Goal: Task Accomplishment & Management: Manage account settings

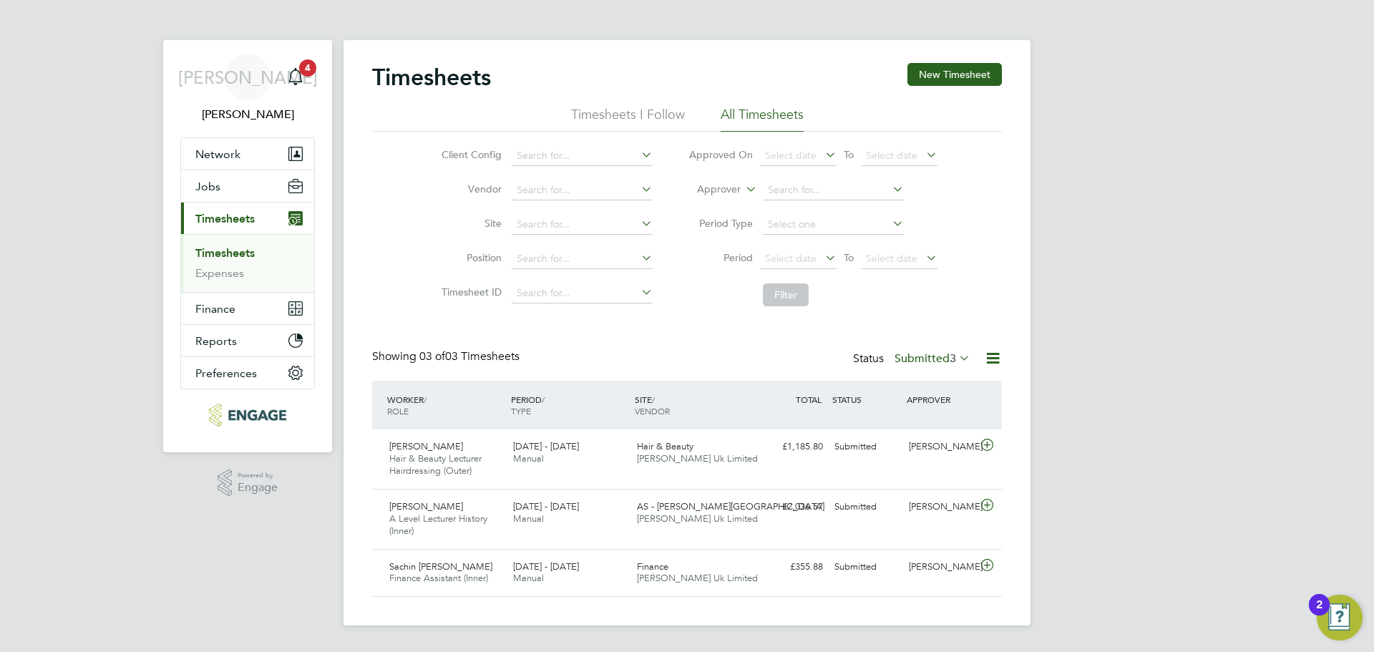
click at [940, 365] on label "Submitted 3" at bounding box center [932, 358] width 76 height 14
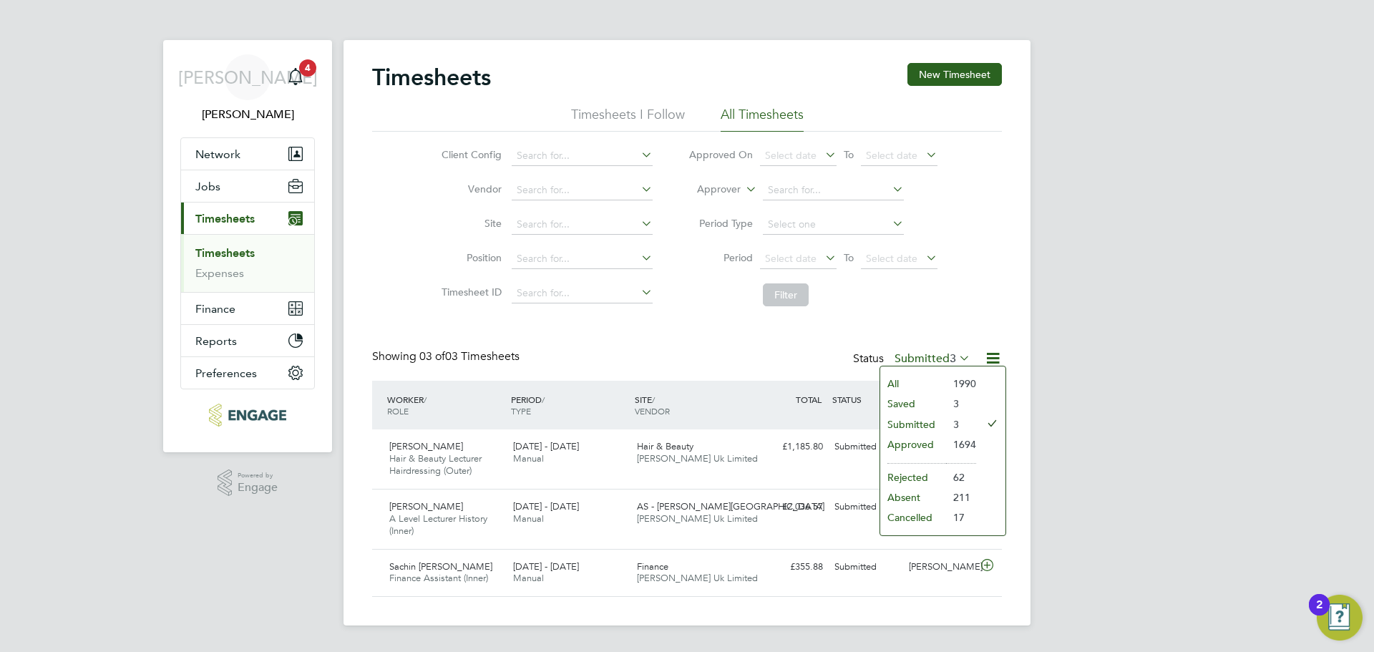
click at [902, 378] on li "All" at bounding box center [913, 383] width 66 height 20
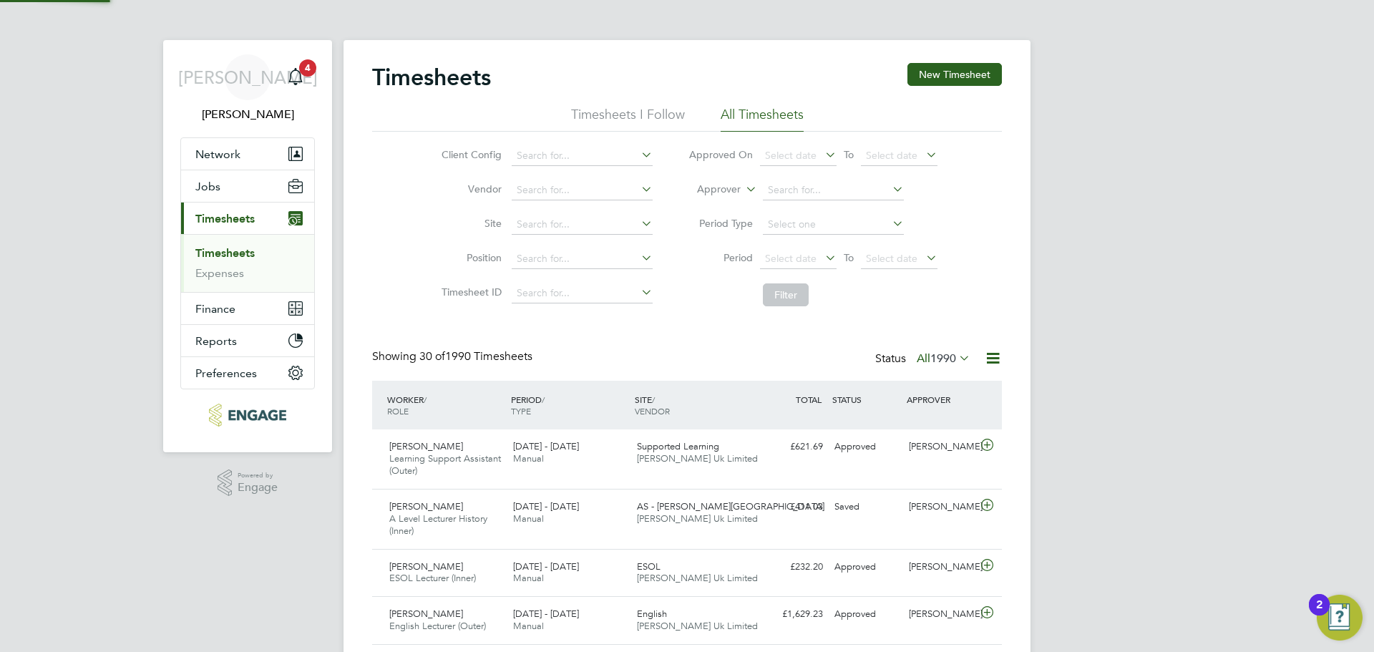
scroll to position [36, 124]
click at [936, 361] on span "1990" at bounding box center [943, 358] width 26 height 14
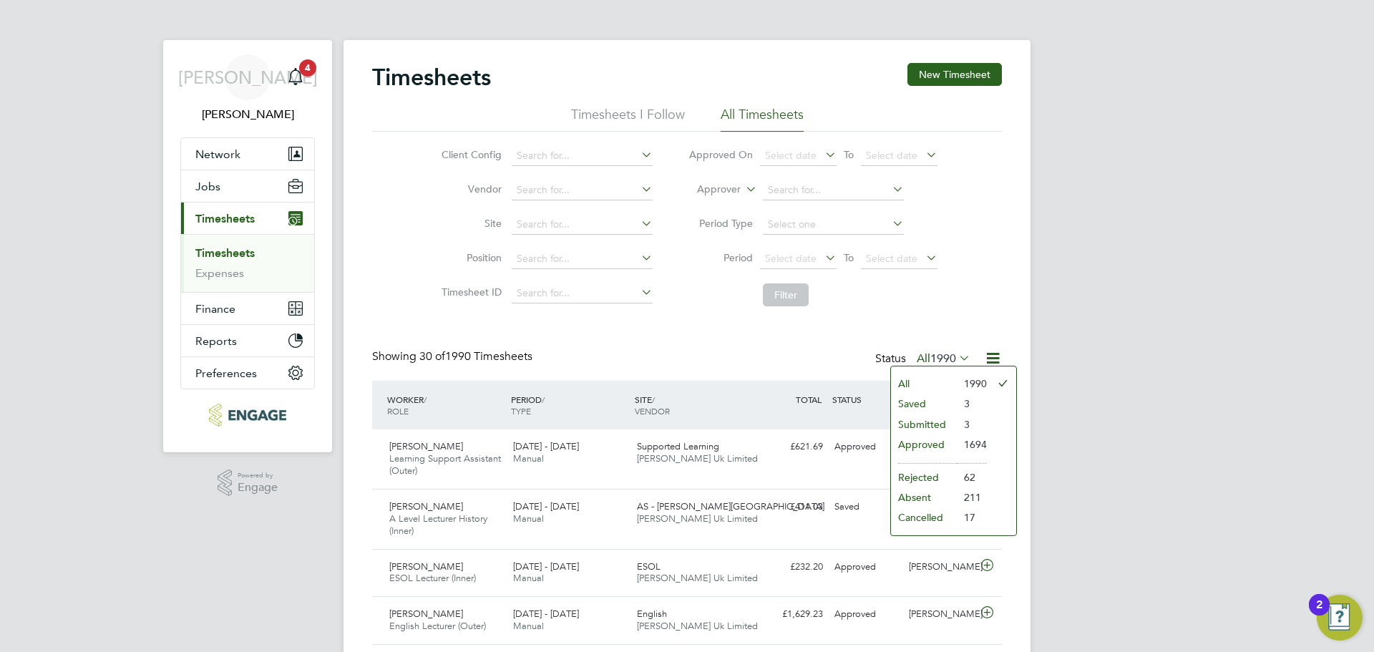
click at [926, 443] on li "Approved" at bounding box center [924, 444] width 66 height 20
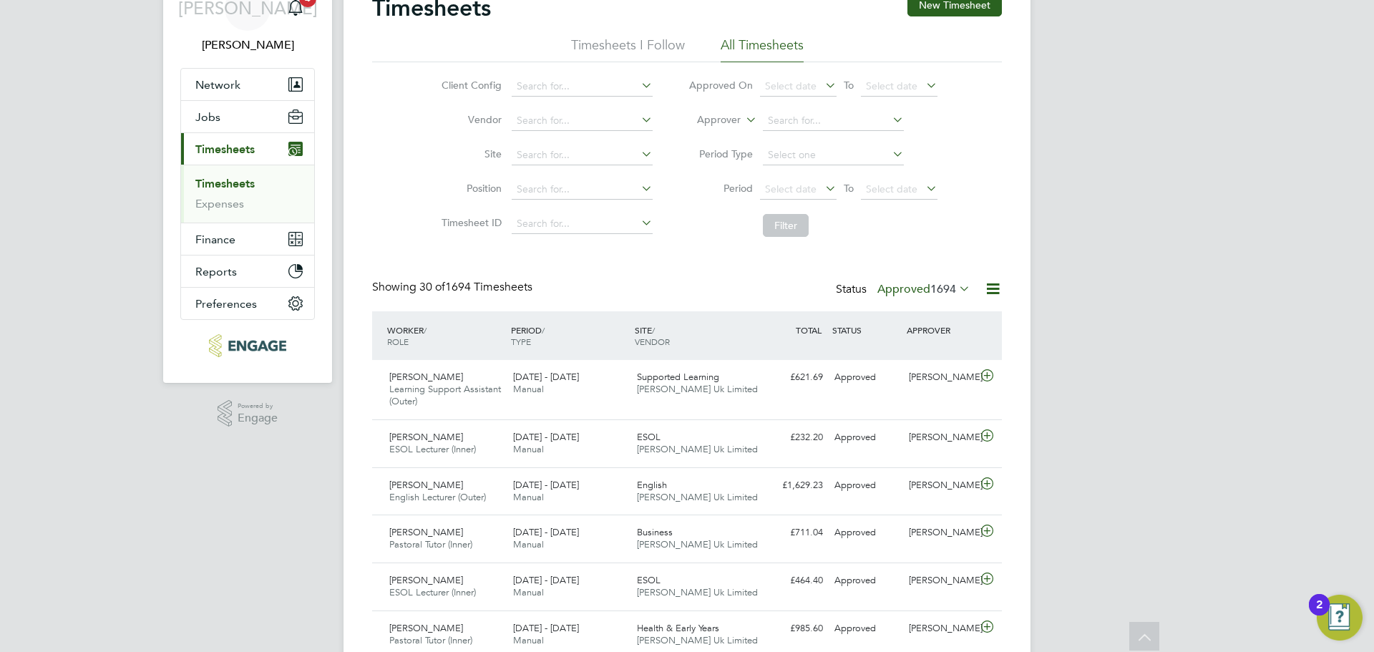
scroll to position [0, 0]
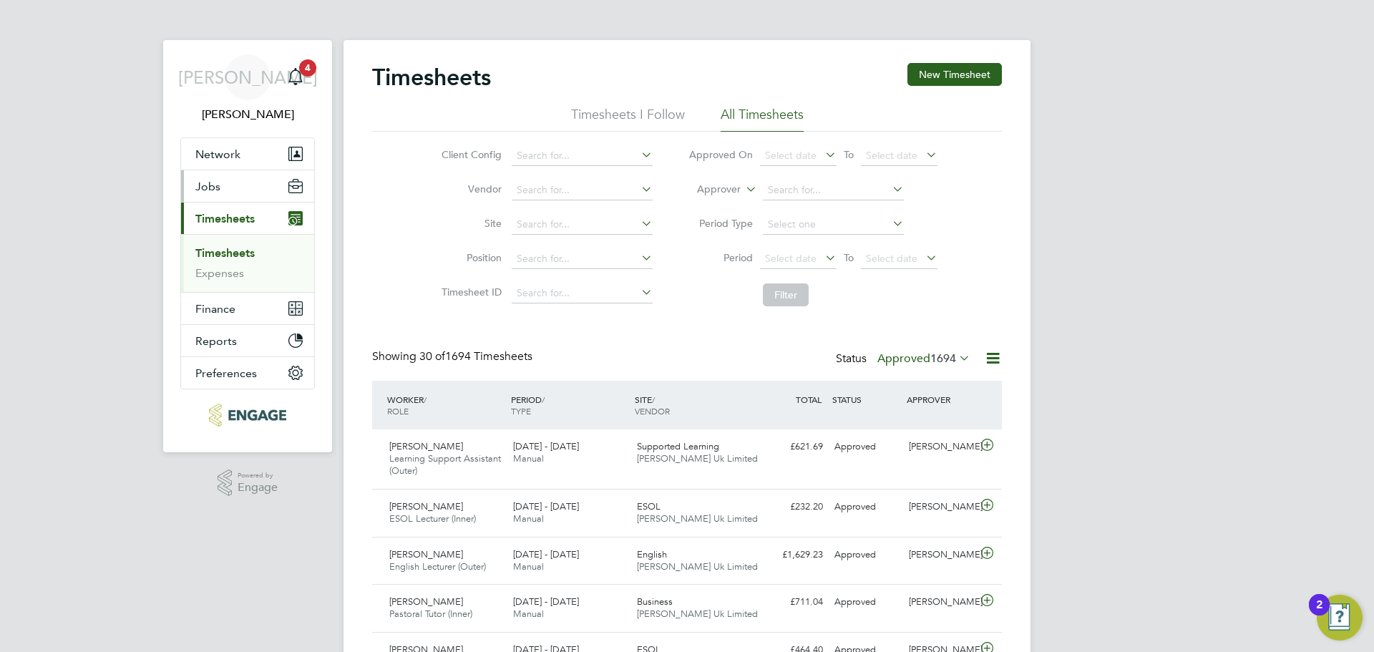
click at [245, 183] on button "Jobs" at bounding box center [247, 185] width 133 height 31
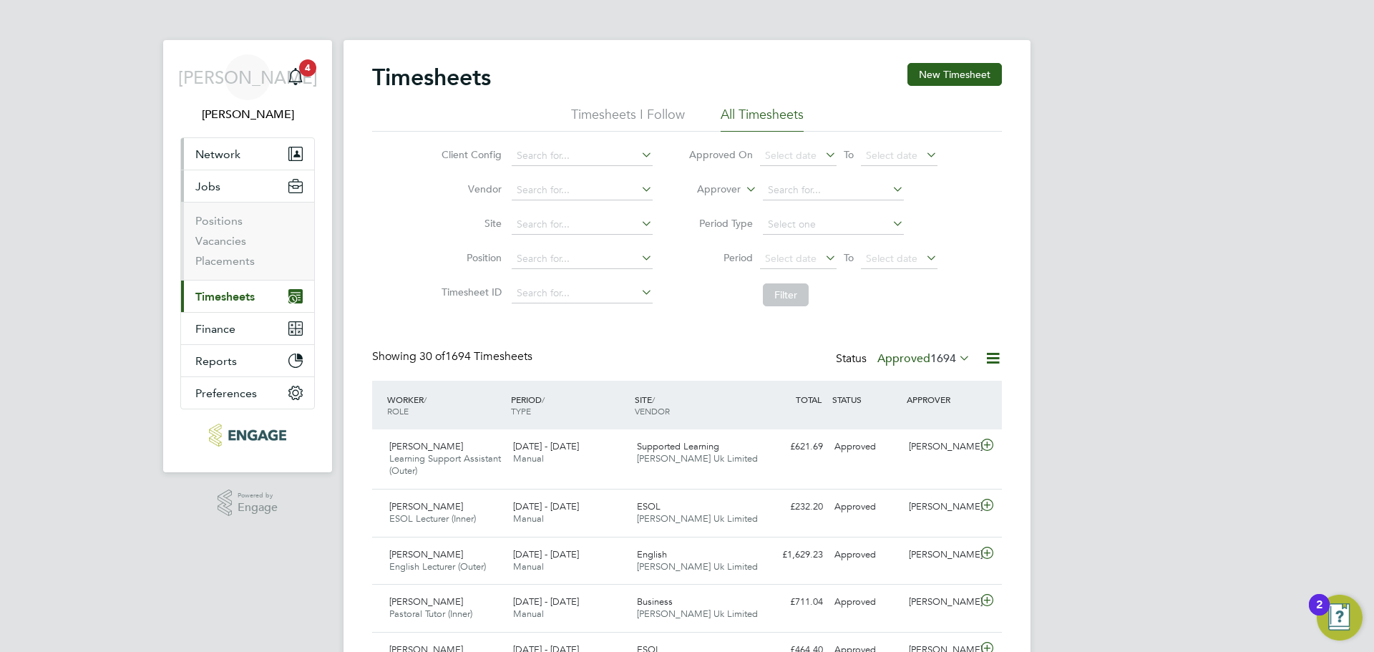
click at [243, 162] on button "Network" at bounding box center [247, 153] width 133 height 31
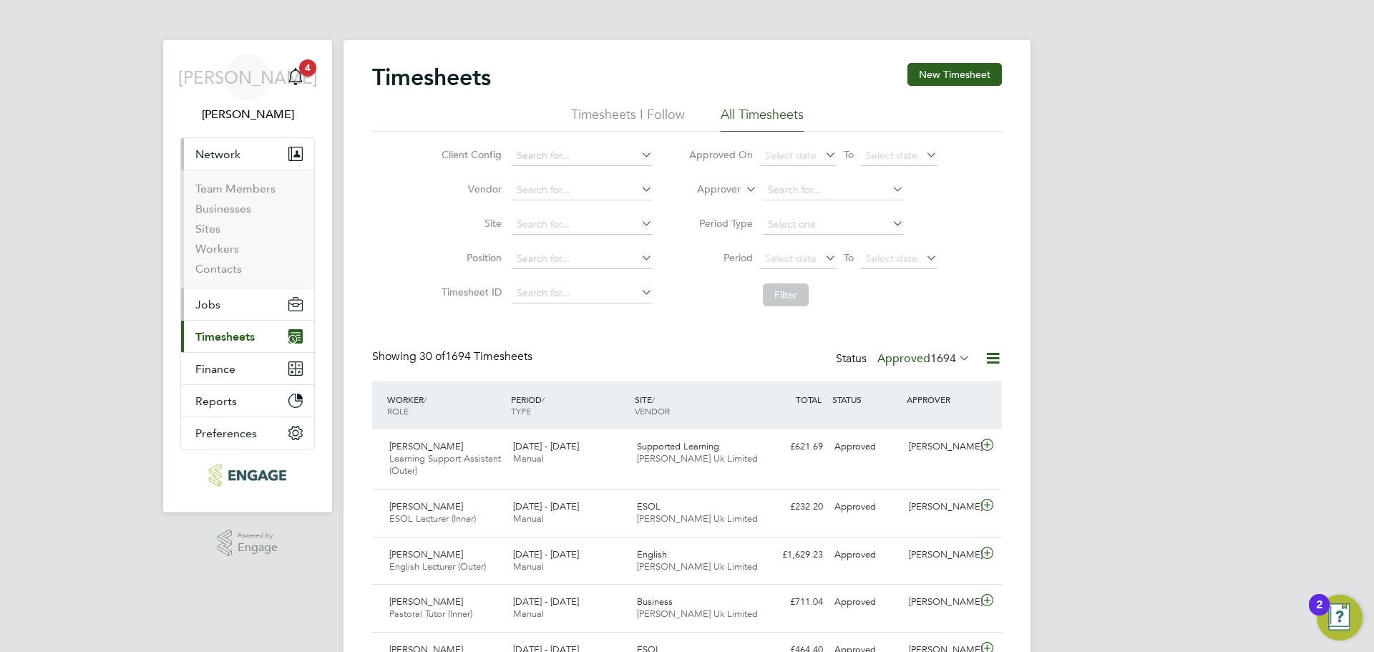
click at [202, 316] on button "Jobs" at bounding box center [247, 303] width 133 height 31
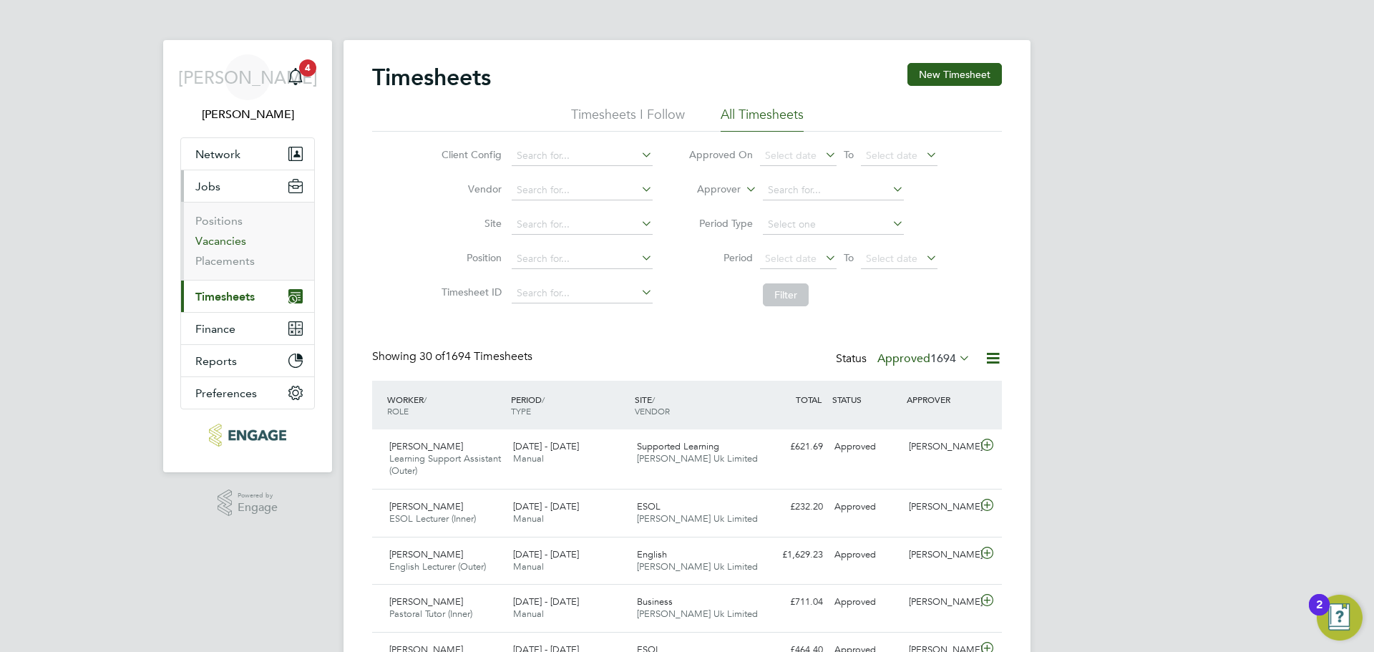
click at [225, 239] on link "Vacancies" at bounding box center [220, 241] width 51 height 14
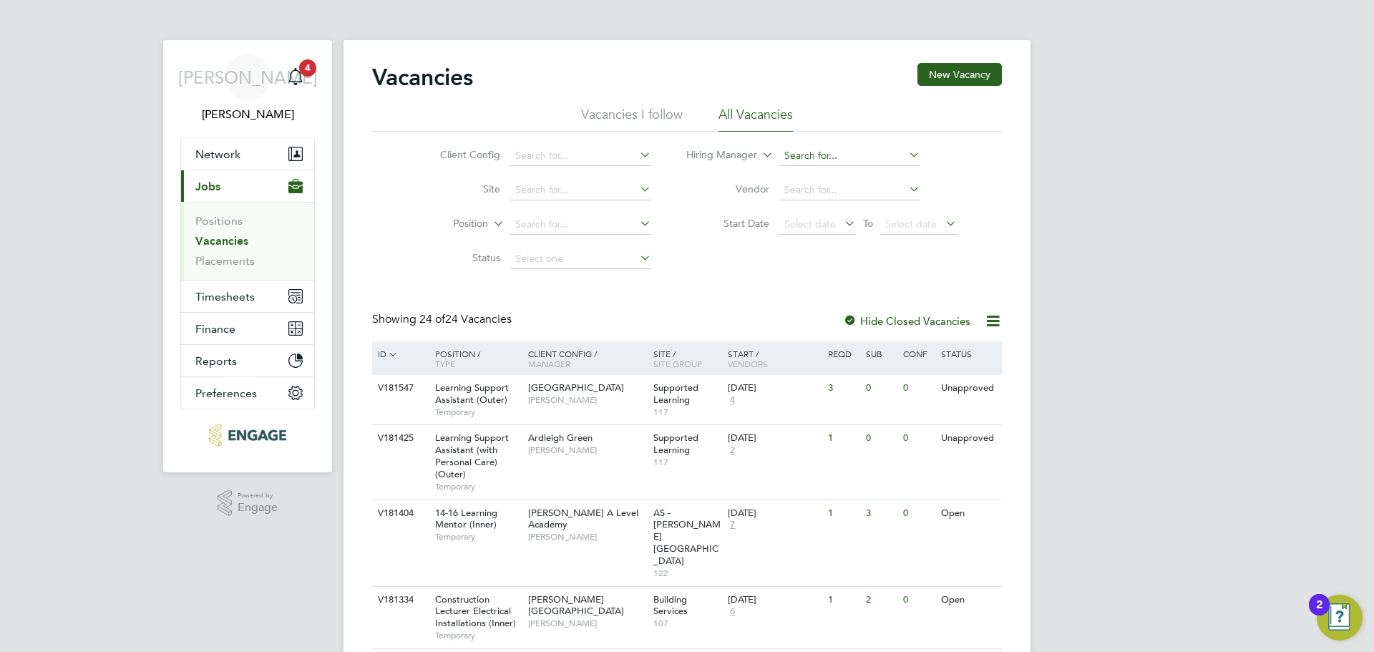
click at [842, 155] on input at bounding box center [849, 156] width 141 height 20
click at [819, 195] on li "[PERSON_NAME]" at bounding box center [849, 194] width 142 height 19
type input "[PERSON_NAME]"
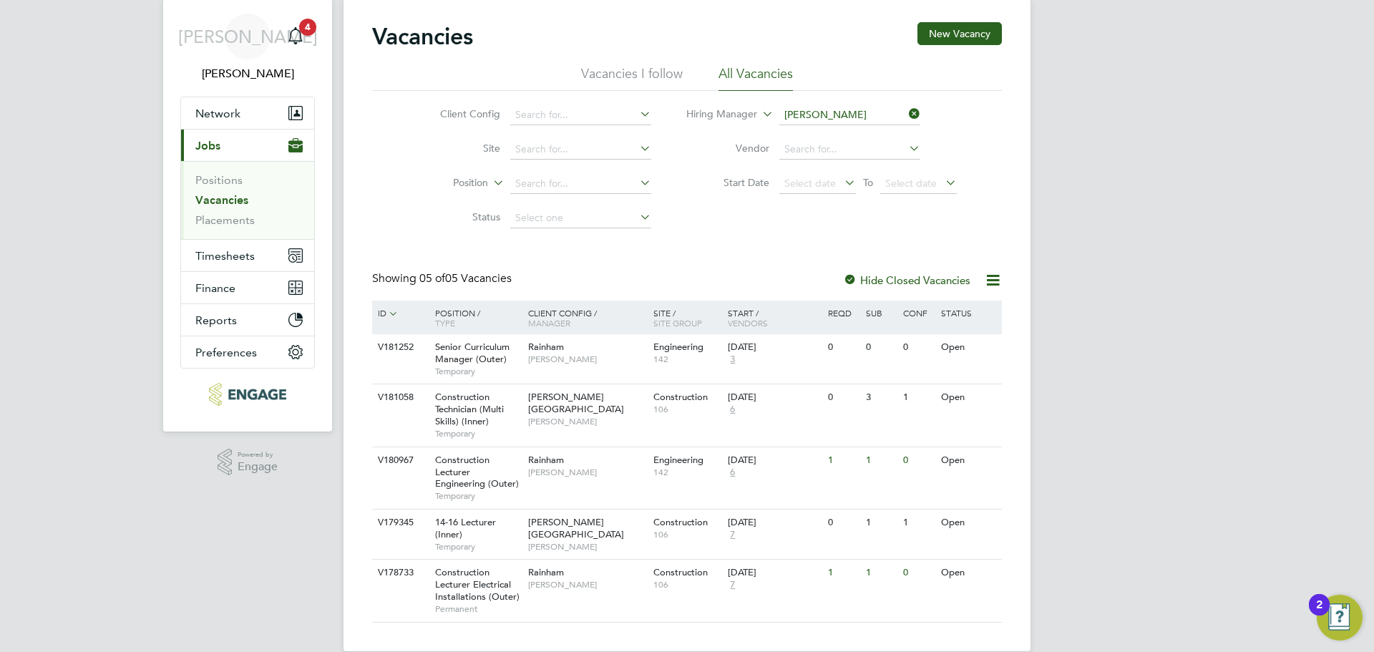
scroll to position [63, 0]
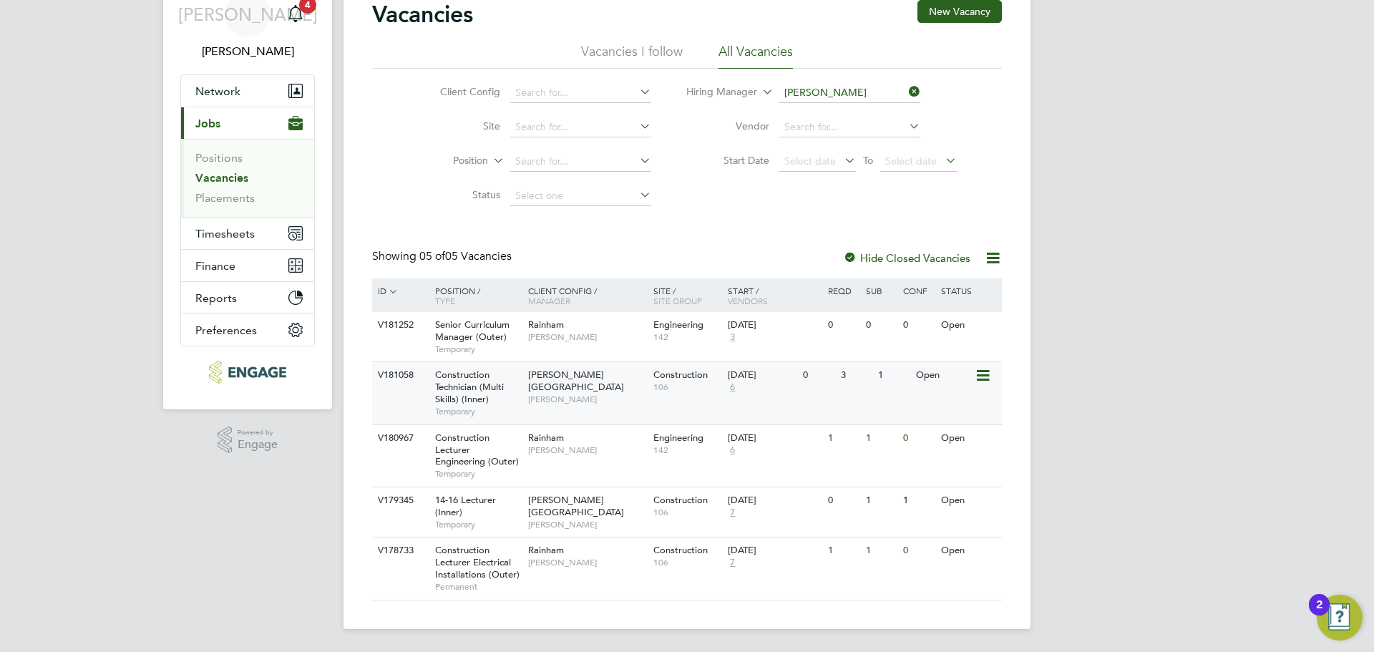
click at [484, 396] on span "Construction Technician (Multi Skills) (Inner)" at bounding box center [469, 386] width 69 height 36
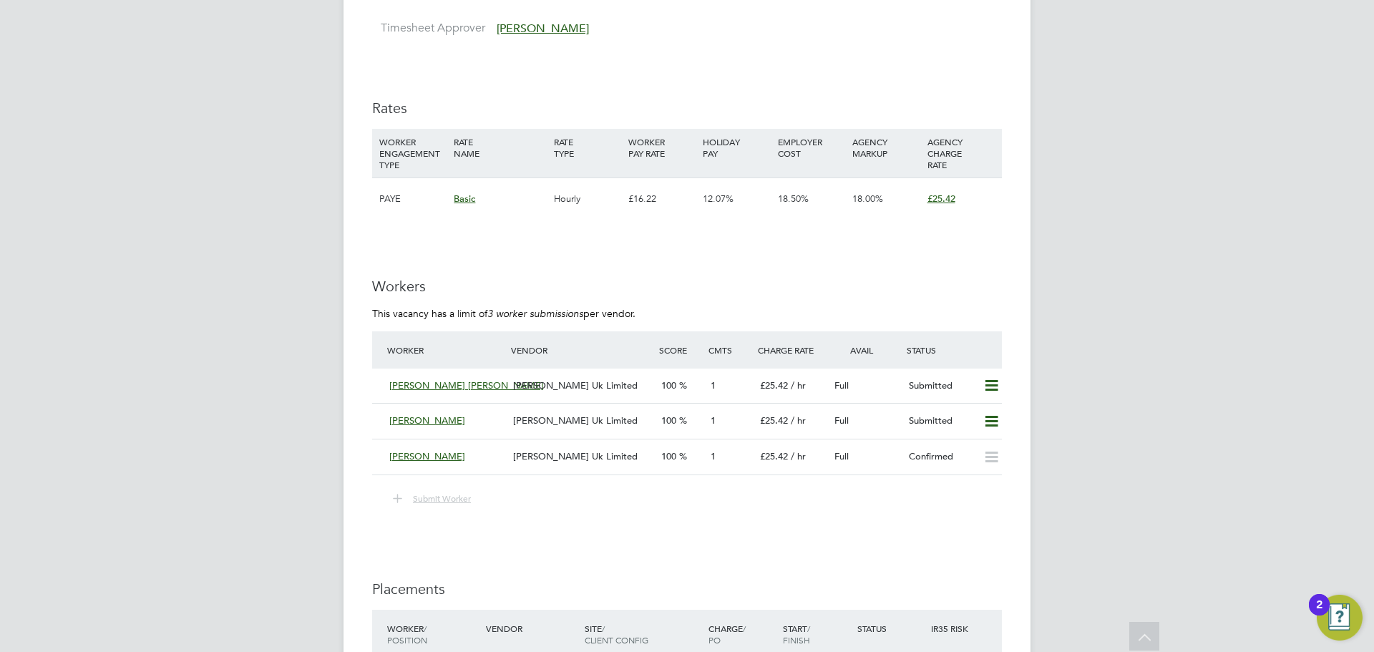
click at [562, 458] on span "[PERSON_NAME] Uk Limited" at bounding box center [575, 456] width 124 height 12
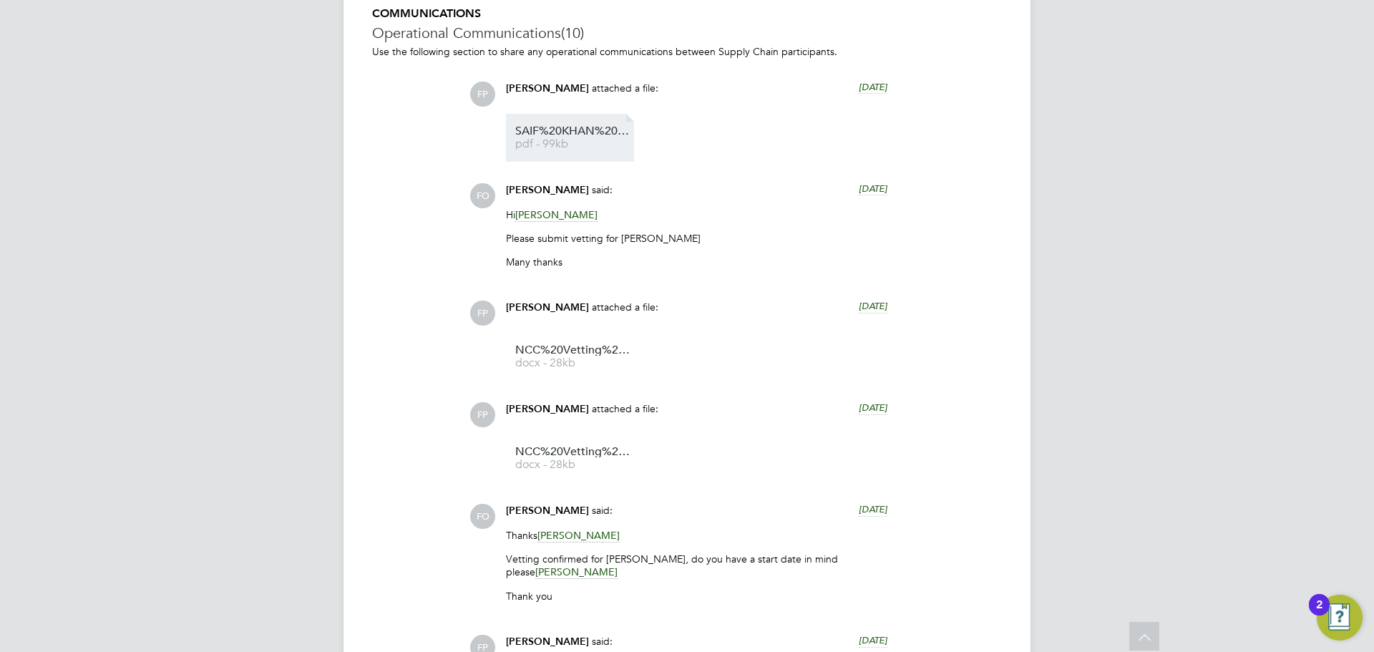
click at [562, 134] on span "SAIF%20KHAN%20-%20MH%20CV.cleaned" at bounding box center [572, 131] width 114 height 11
click at [578, 363] on span "docx - 28kb" at bounding box center [572, 363] width 114 height 11
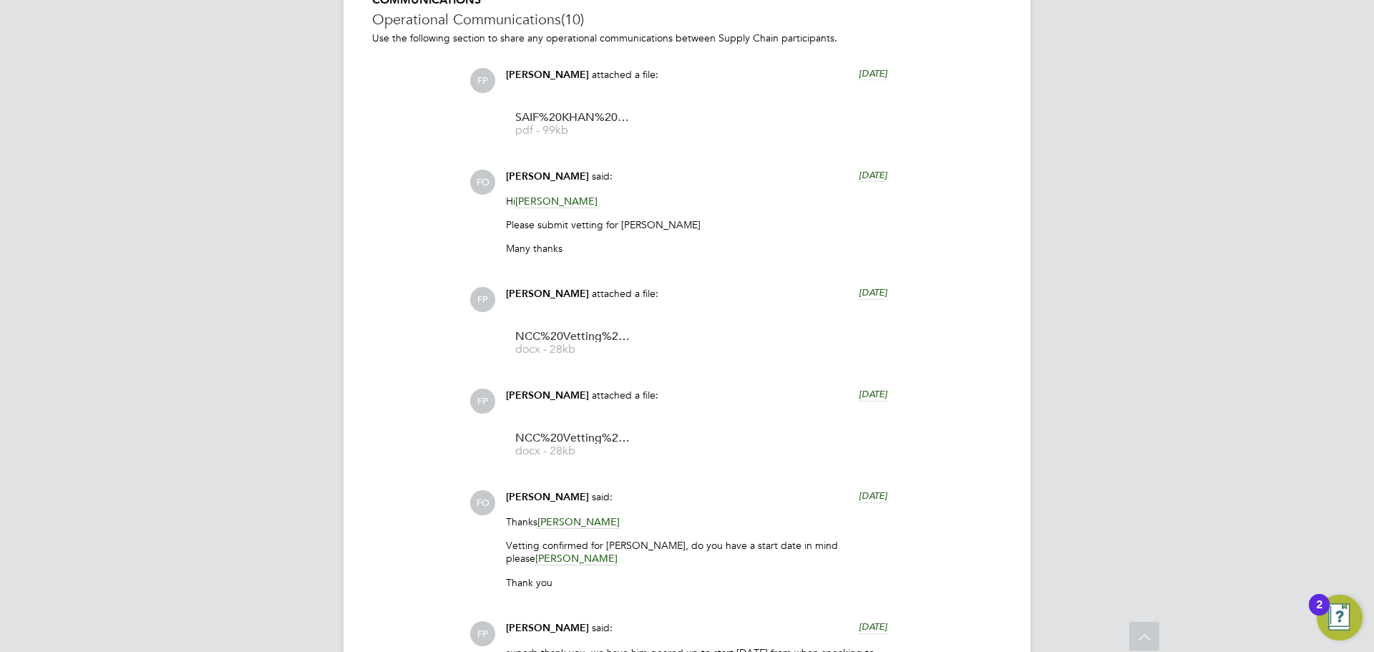
scroll to position [2206, 0]
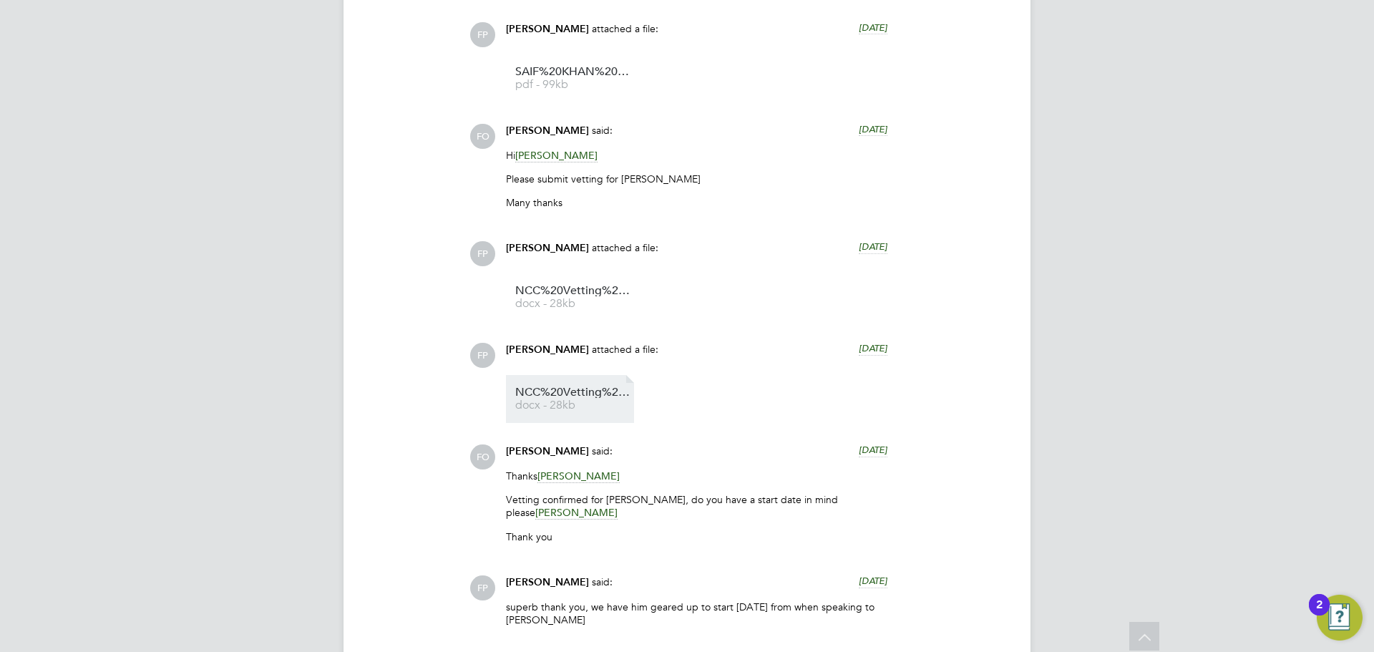
click at [604, 394] on span "NCC%20Vetting%20form%20Saif%20Khan" at bounding box center [572, 392] width 114 height 11
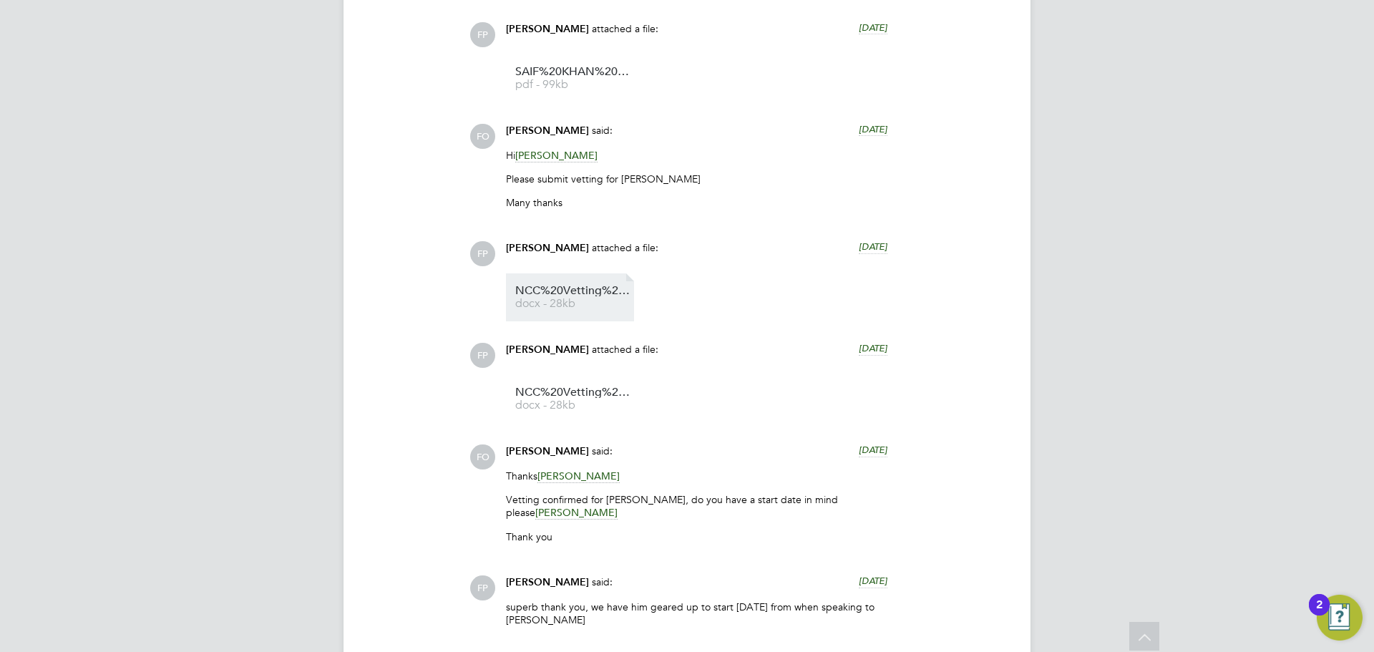
click at [588, 303] on span "docx - 28kb" at bounding box center [572, 303] width 114 height 11
